Goal: Communication & Community: Answer question/provide support

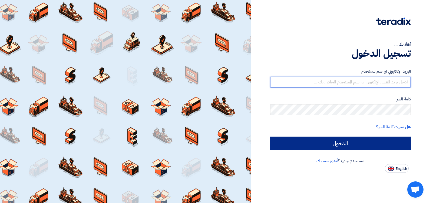
type input "[EMAIL_ADDRESS][DOMAIN_NAME]"
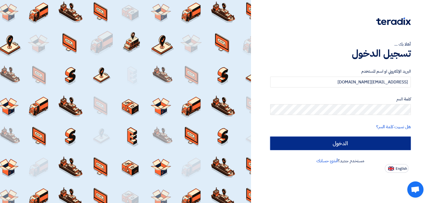
click at [299, 140] on input "الدخول" at bounding box center [340, 144] width 141 height 14
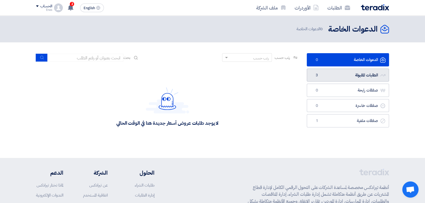
click at [328, 74] on link "الطلبات المقبولة الطلبات المقبولة 3" at bounding box center [348, 75] width 82 height 13
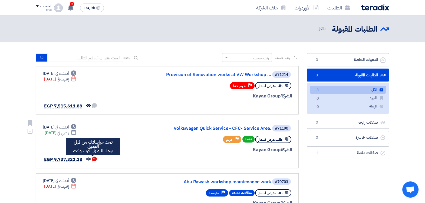
click at [92, 159] on use at bounding box center [94, 159] width 5 height 5
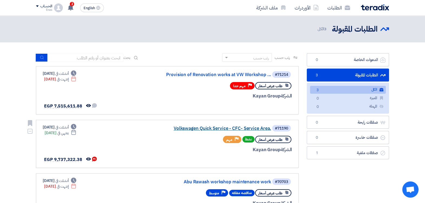
click at [178, 130] on link "Volkswagen Quick Service - CFC- Service Area." at bounding box center [217, 128] width 108 height 5
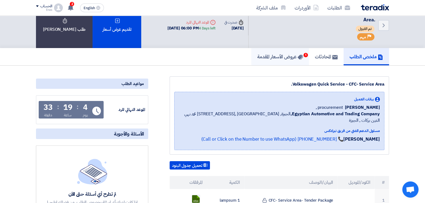
click at [294, 60] on link "عروض الأسعار المقدمة 1" at bounding box center [280, 56] width 58 height 17
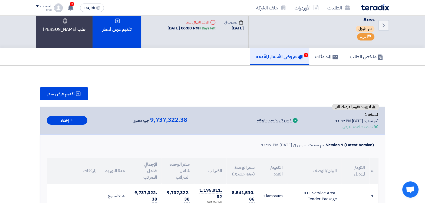
click at [142, 62] on div "ملخص الطلب المحادثات عروض الأسعار المقدمة 1" at bounding box center [212, 56] width 353 height 17
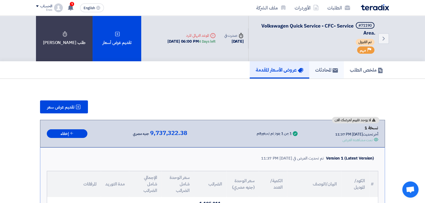
click at [321, 67] on h5 "المحادثات" at bounding box center [326, 70] width 23 height 6
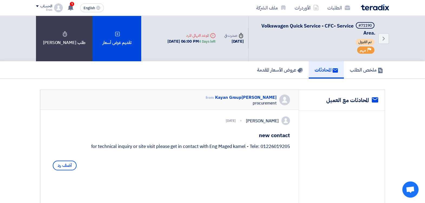
click at [190, 150] on div "for technical inquiry or site visit please get in contact with Eng Maged kamel …" at bounding box center [169, 147] width 241 height 6
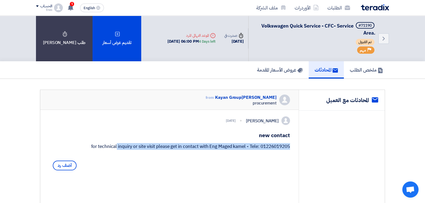
copy div "for technical inquiry or site visit please get in contact with Eng Maged kamel …"
